Goal: Ask a question: Seek information or help from site administrators or community

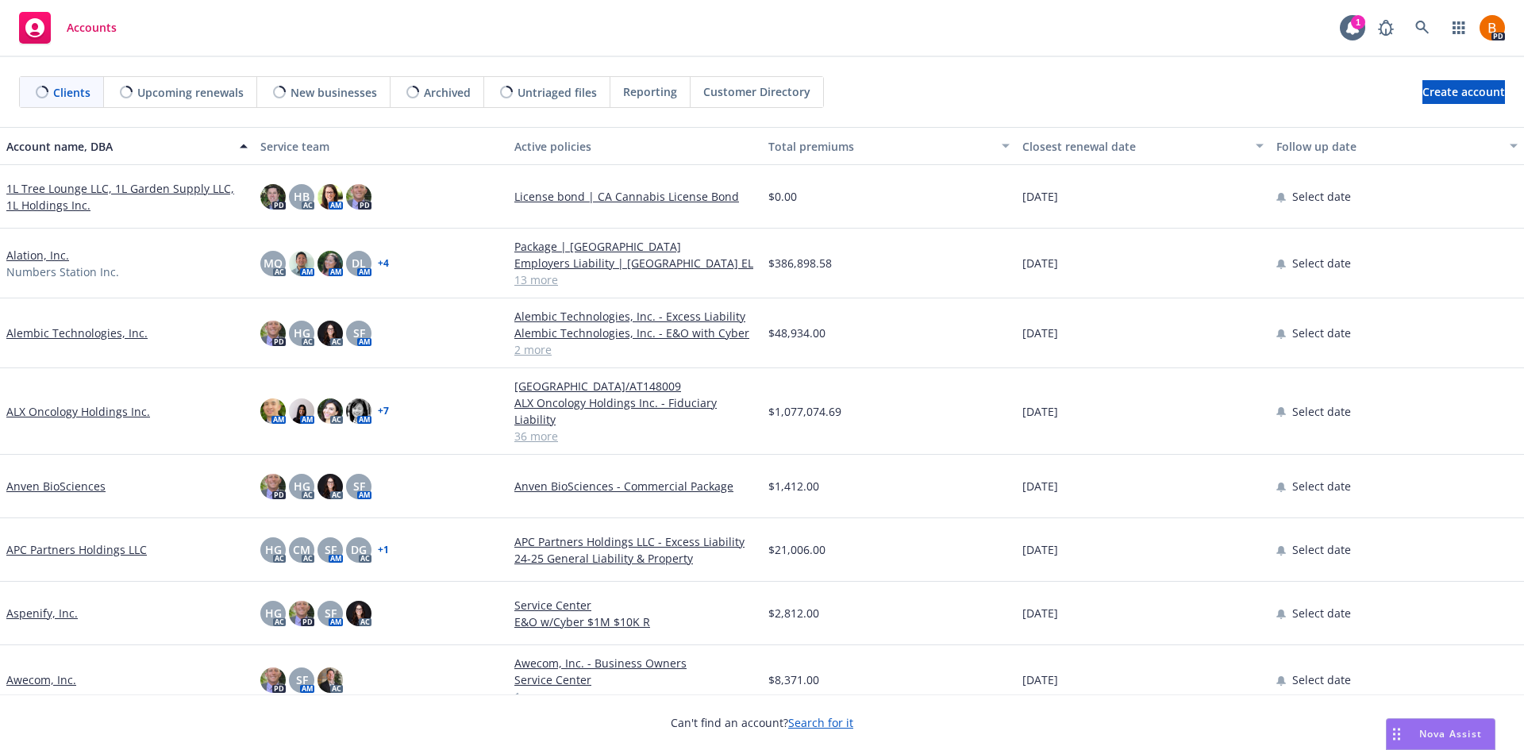
click at [1434, 730] on span "Nova Assist" at bounding box center [1450, 733] width 63 height 13
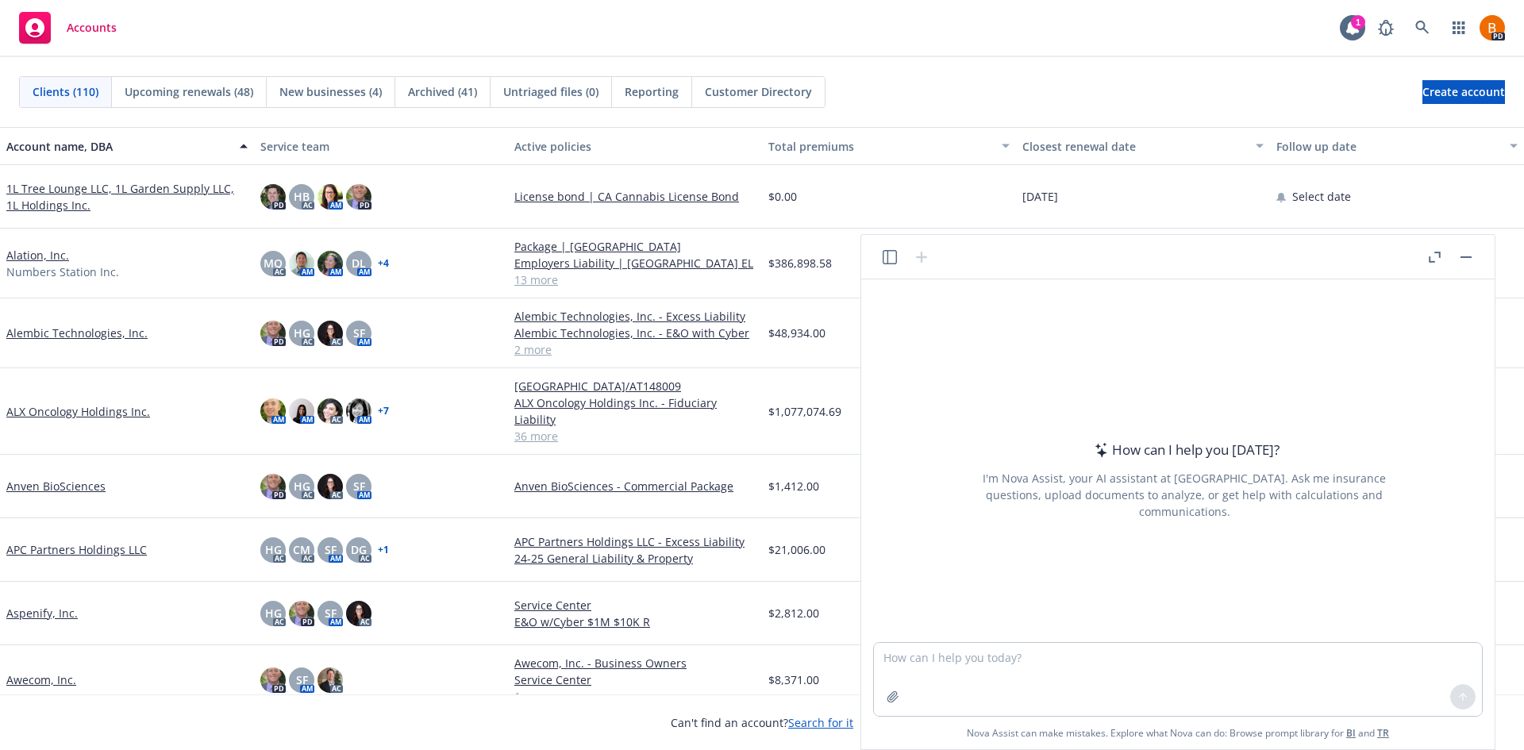
click at [1427, 251] on button "button" at bounding box center [1434, 257] width 19 height 19
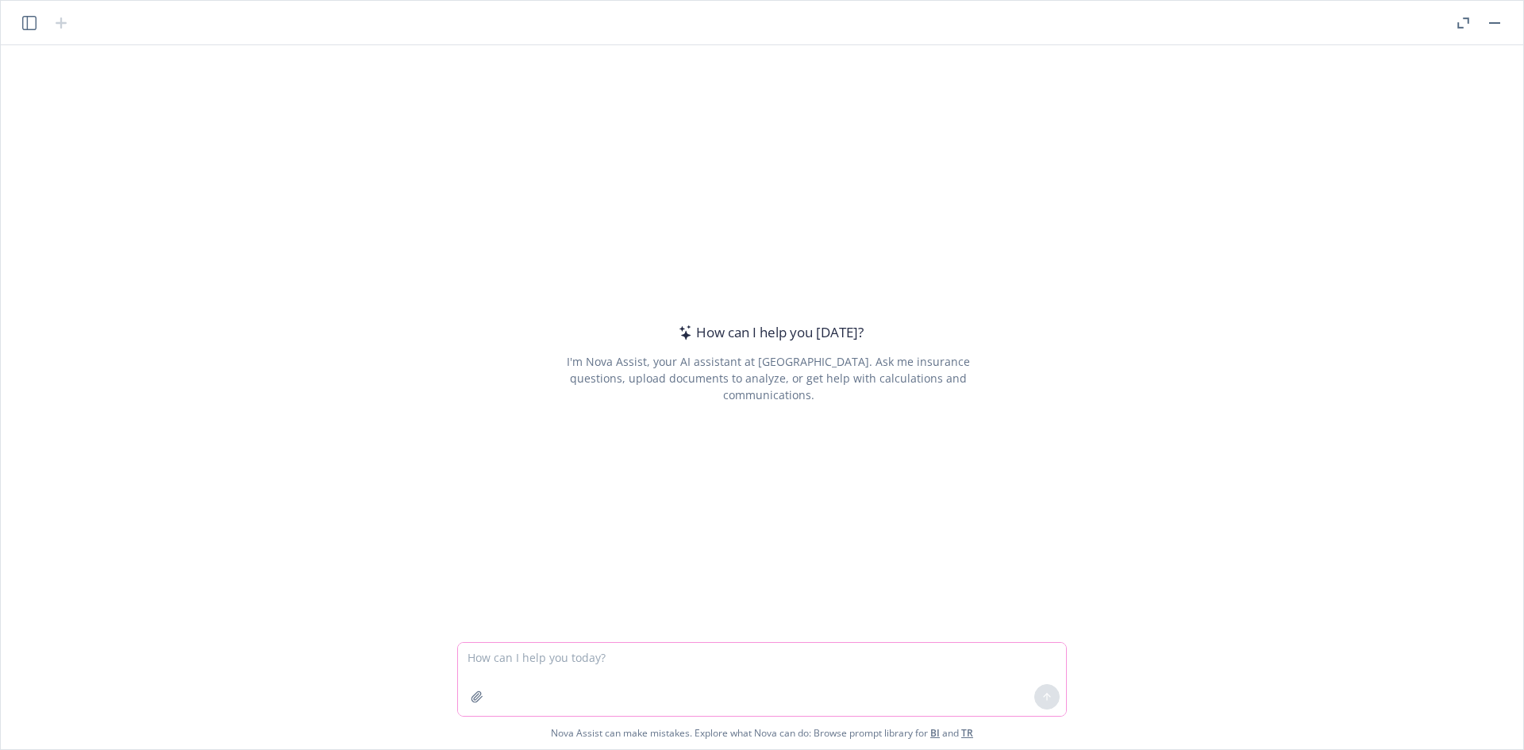
click at [617, 662] on textarea at bounding box center [762, 679] width 608 height 73
type textarea "Is it common for tenants to reimburse their landlord for the landlord's insuran…"
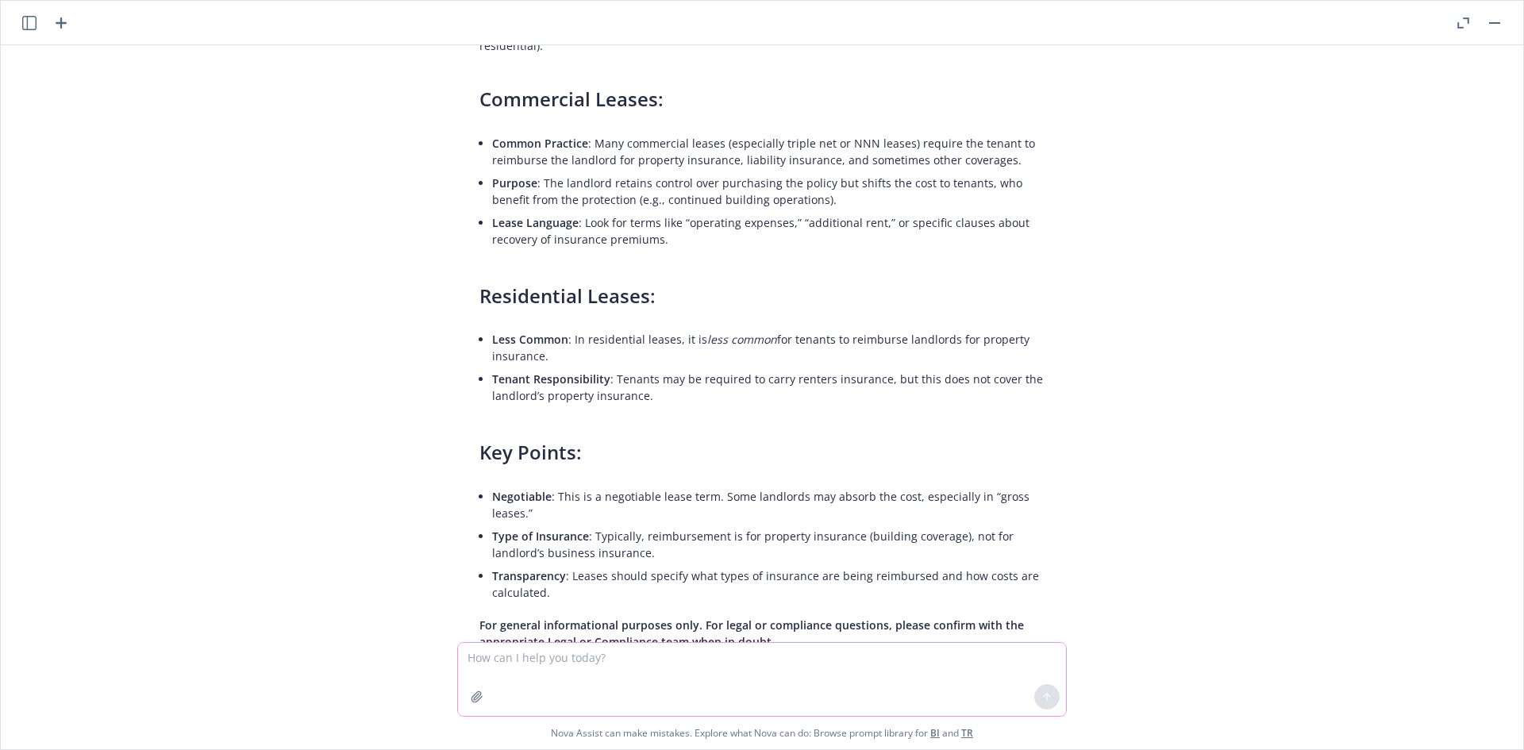
scroll to position [174, 0]
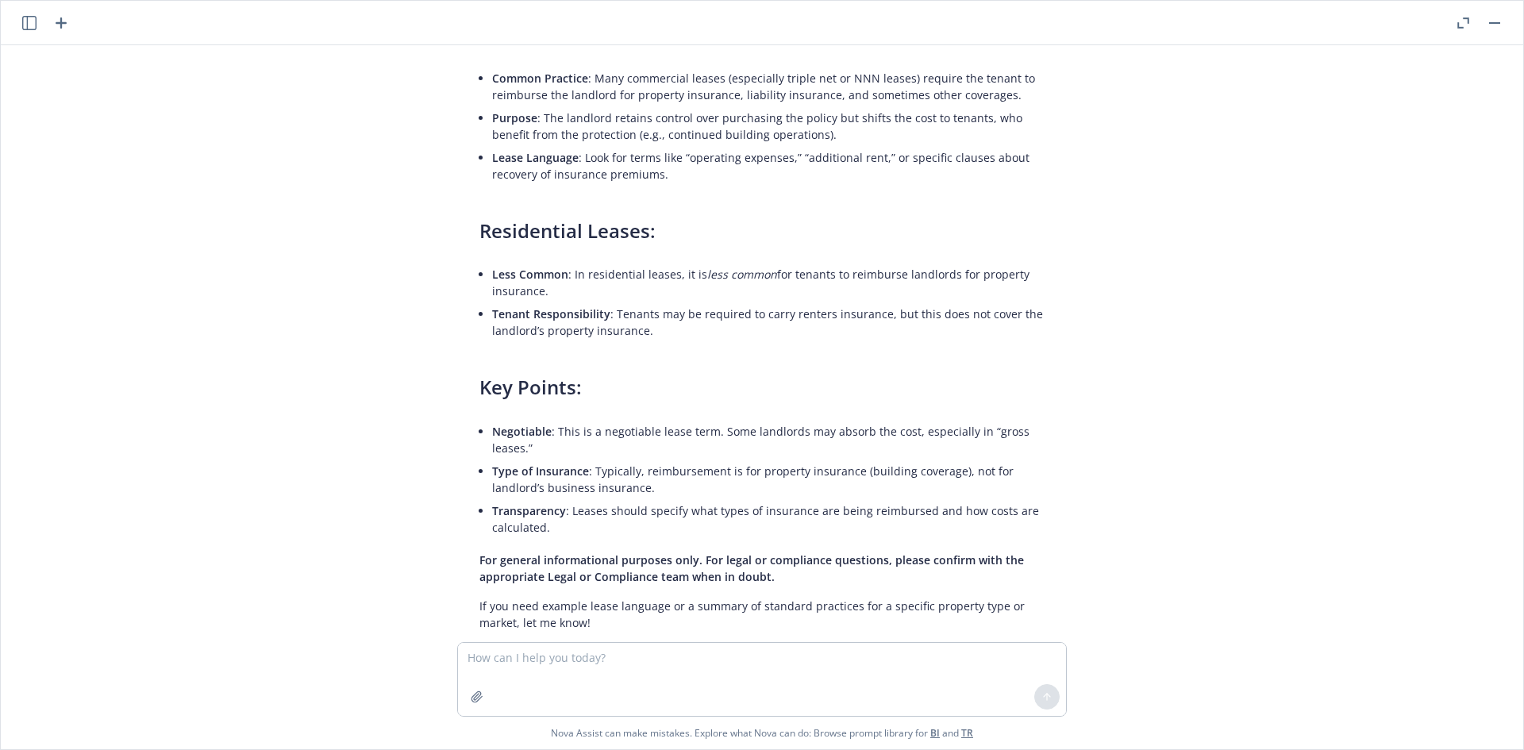
click at [67, 25] on icon "button" at bounding box center [61, 22] width 19 height 19
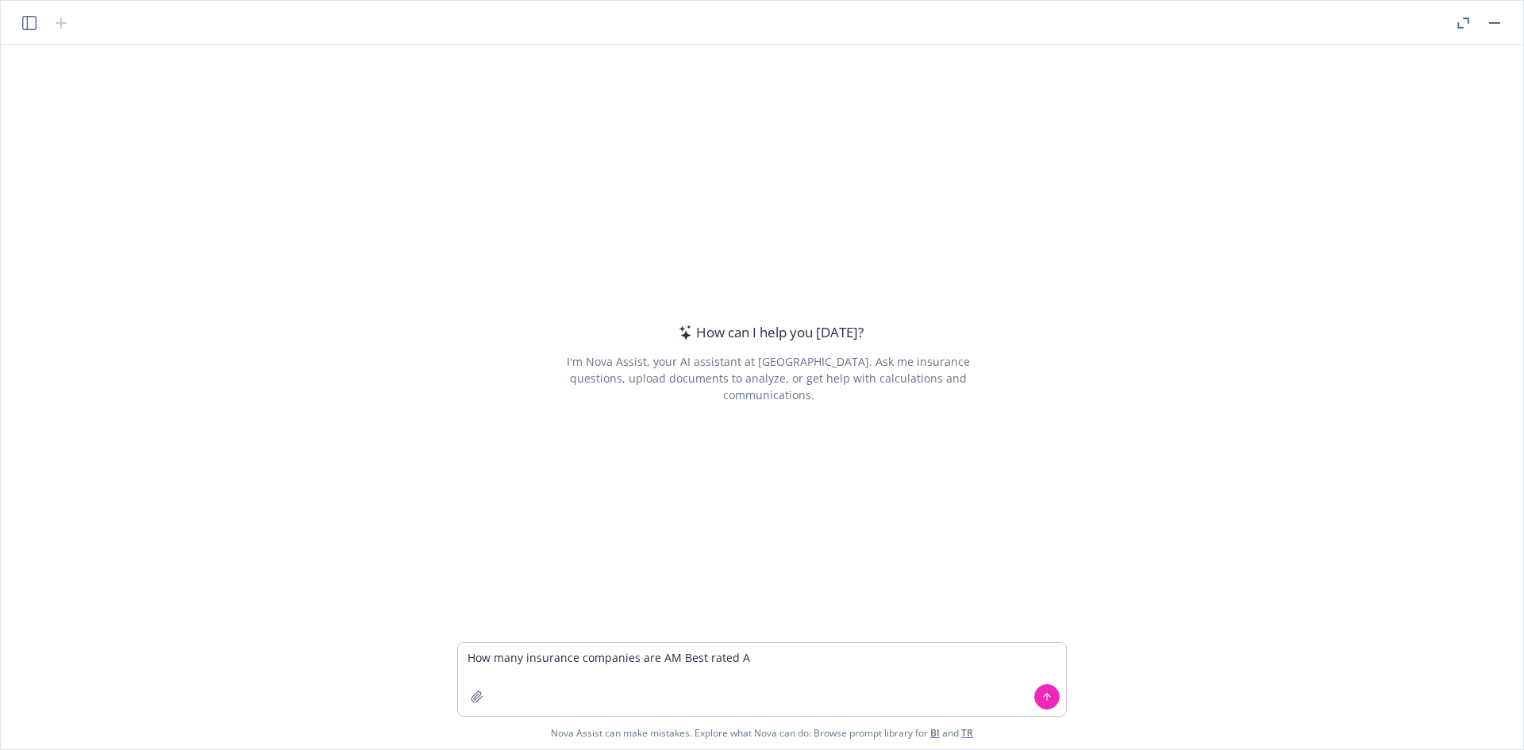
type textarea "How many insurance companies are AM Best rated AX"
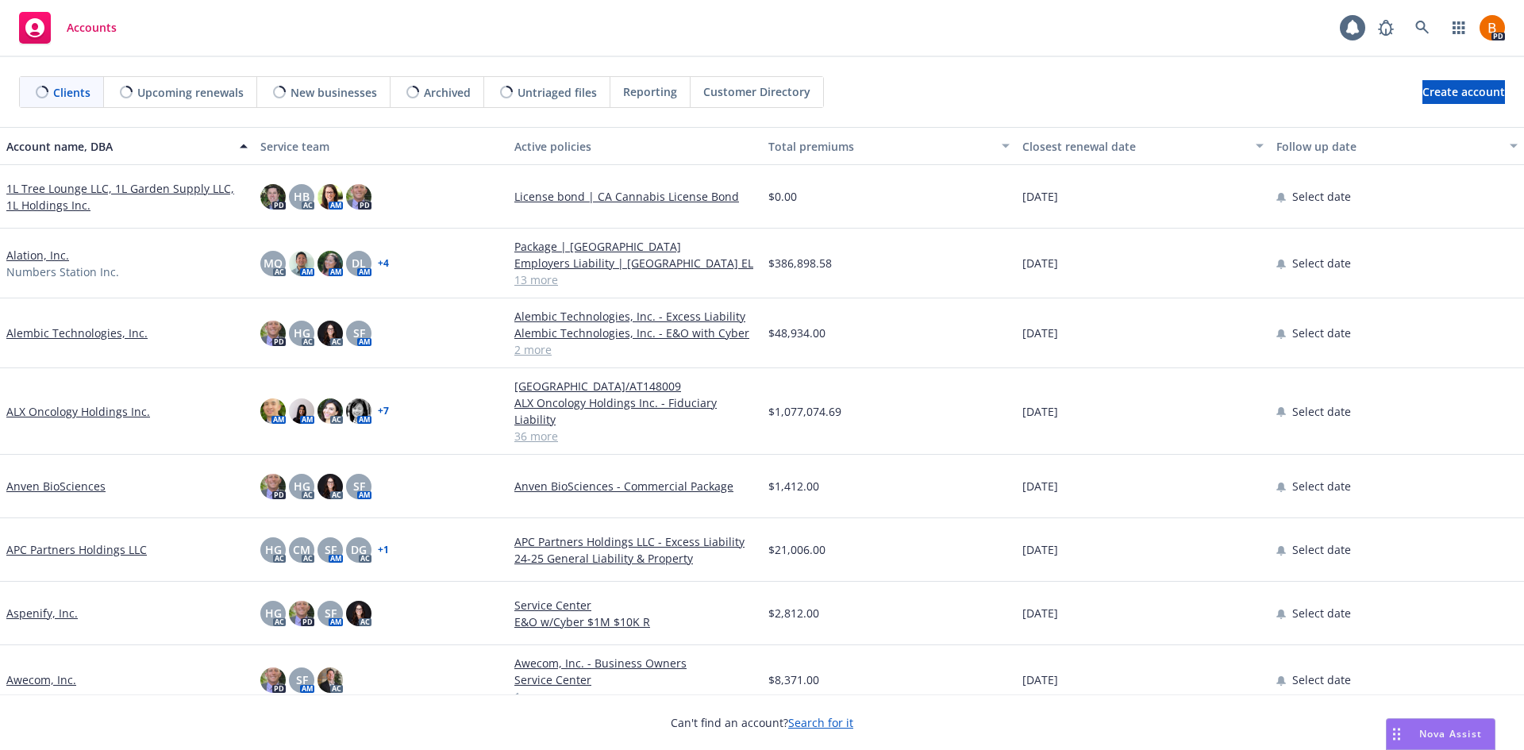
click at [1461, 734] on span "Nova Assist" at bounding box center [1450, 733] width 63 height 13
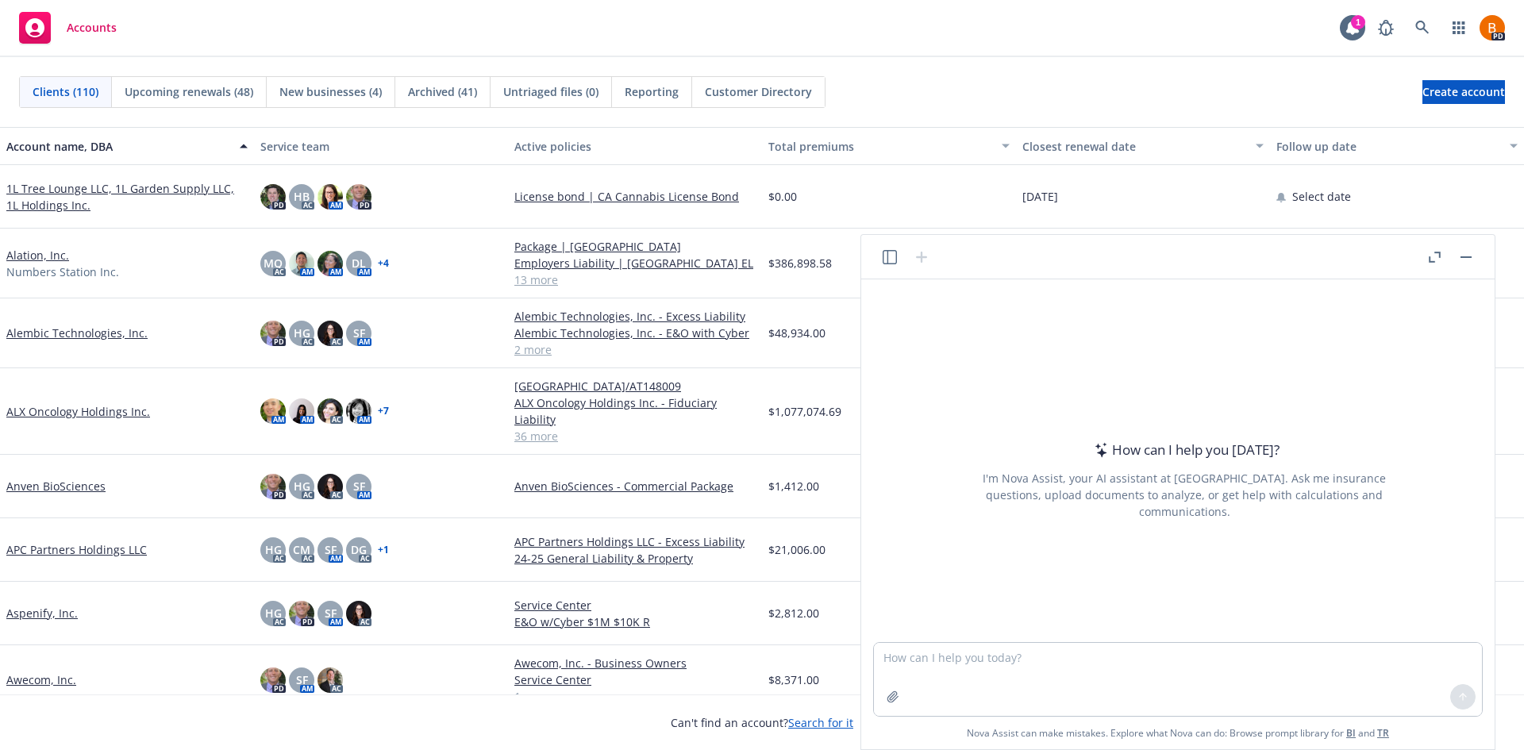
click at [1438, 260] on icon "button" at bounding box center [1435, 257] width 12 height 11
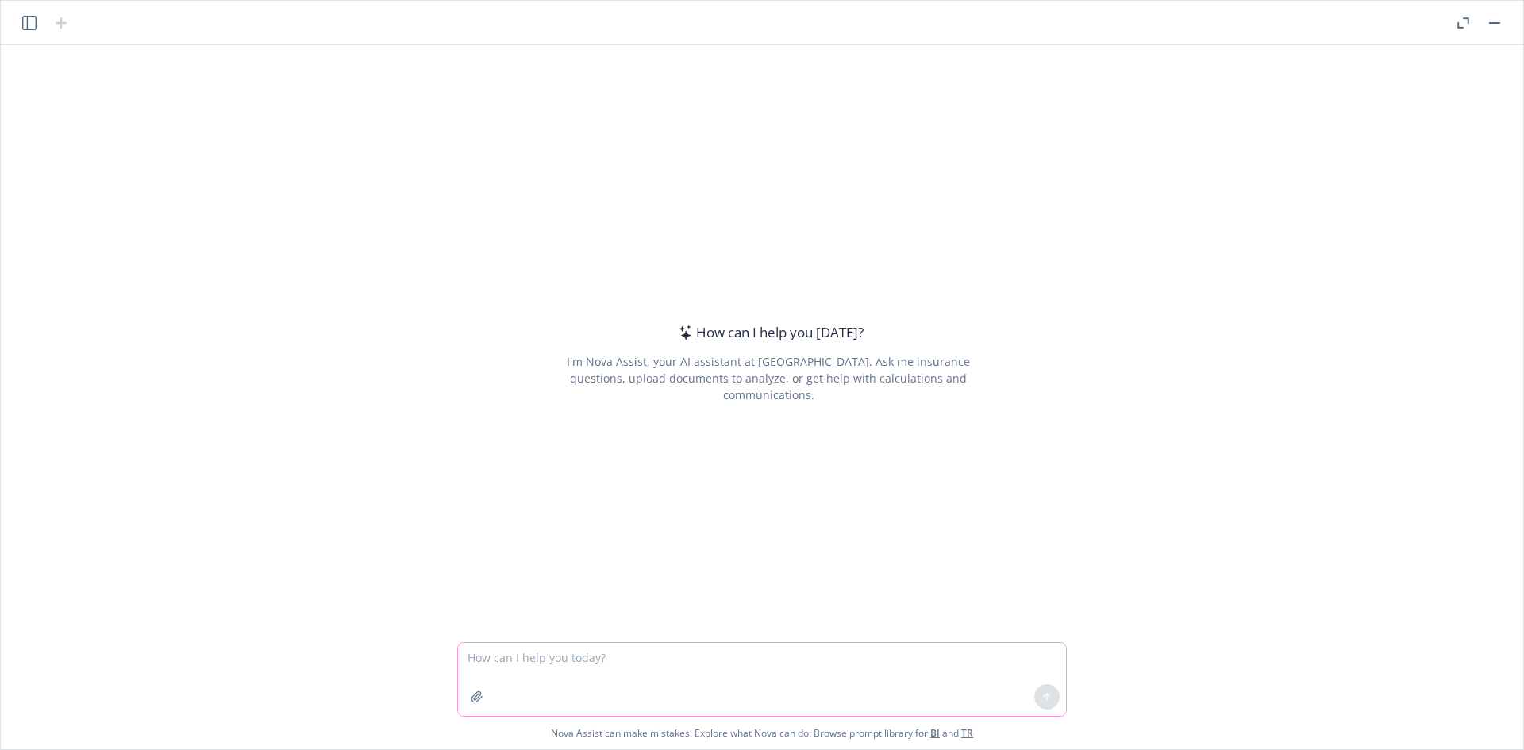
click at [583, 657] on textarea at bounding box center [762, 679] width 608 height 73
paste textarea "A- VIII"
type textarea "How many insurance companies are rated A- VIII"
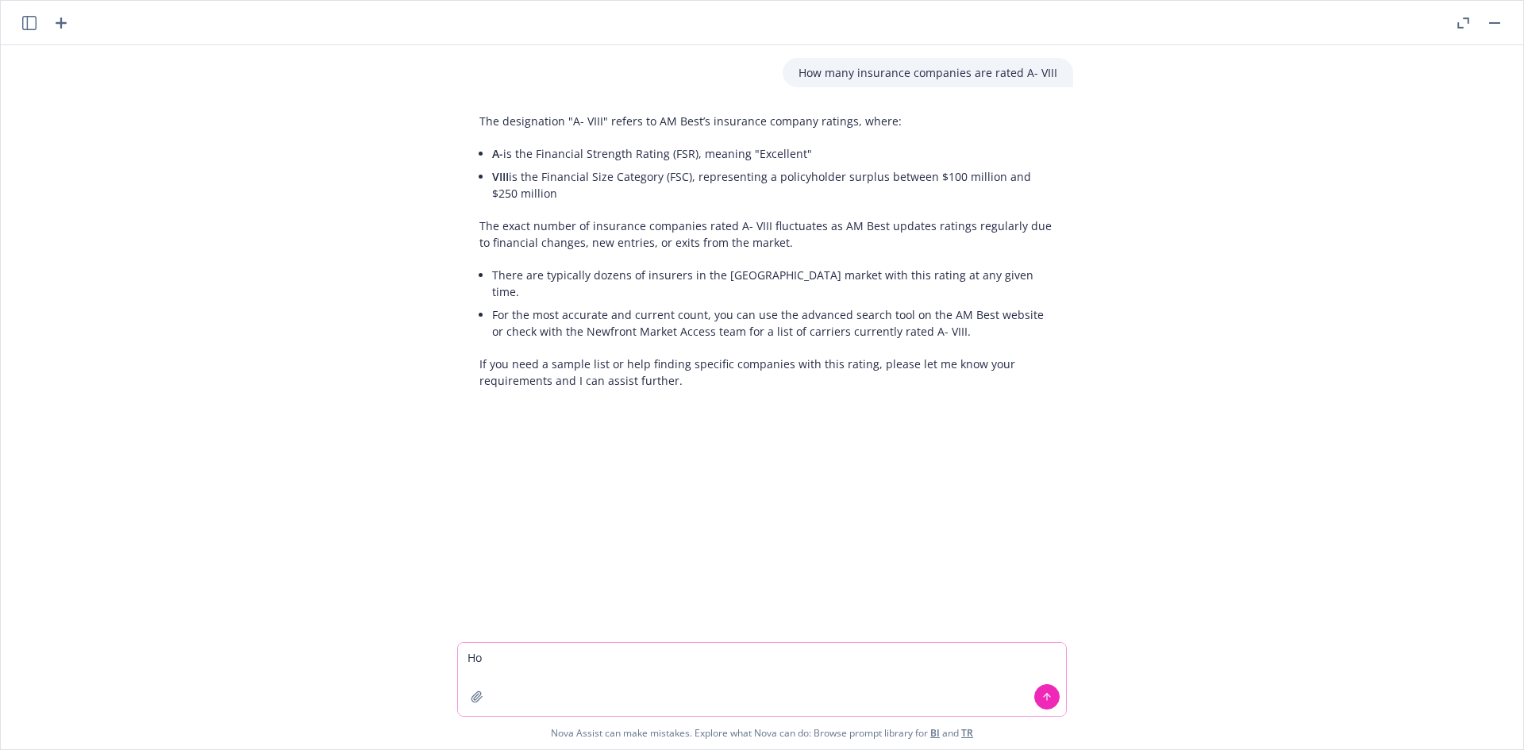
type textarea "H"
type textarea "What does the financial rating AXV mean?"
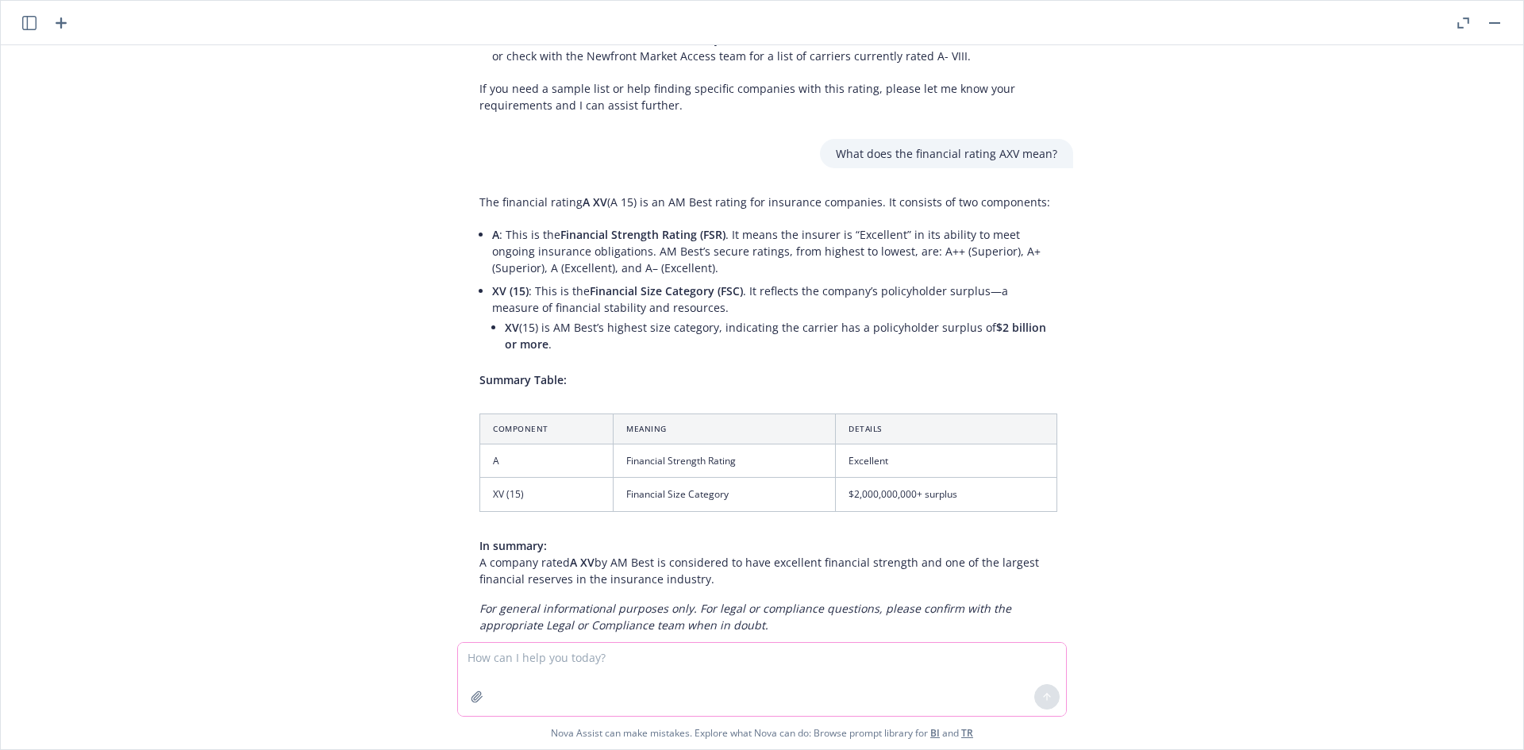
scroll to position [294, 0]
